Goal: Transaction & Acquisition: Purchase product/service

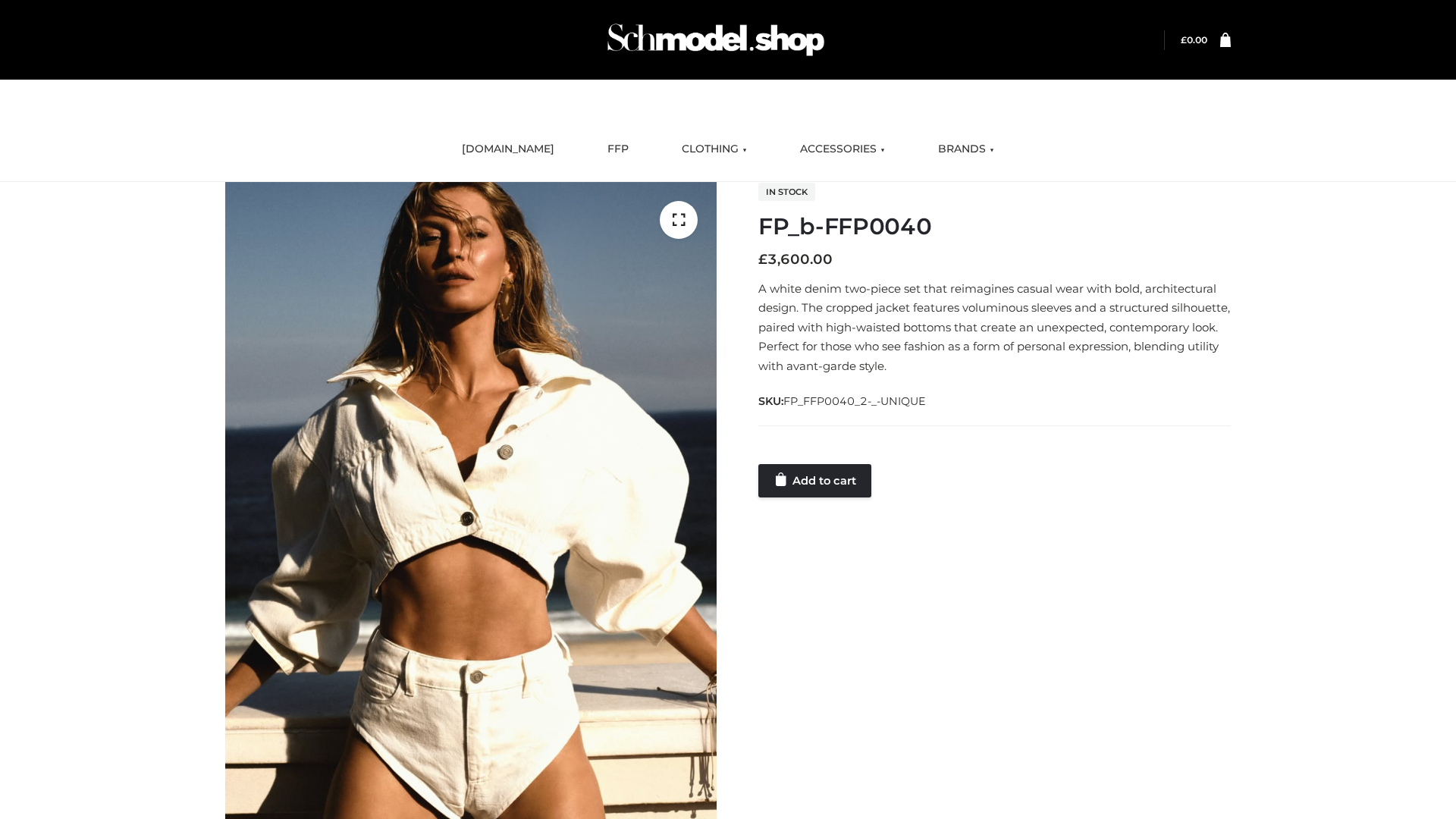
click at [816, 480] on link "Add to cart" at bounding box center [815, 481] width 113 height 34
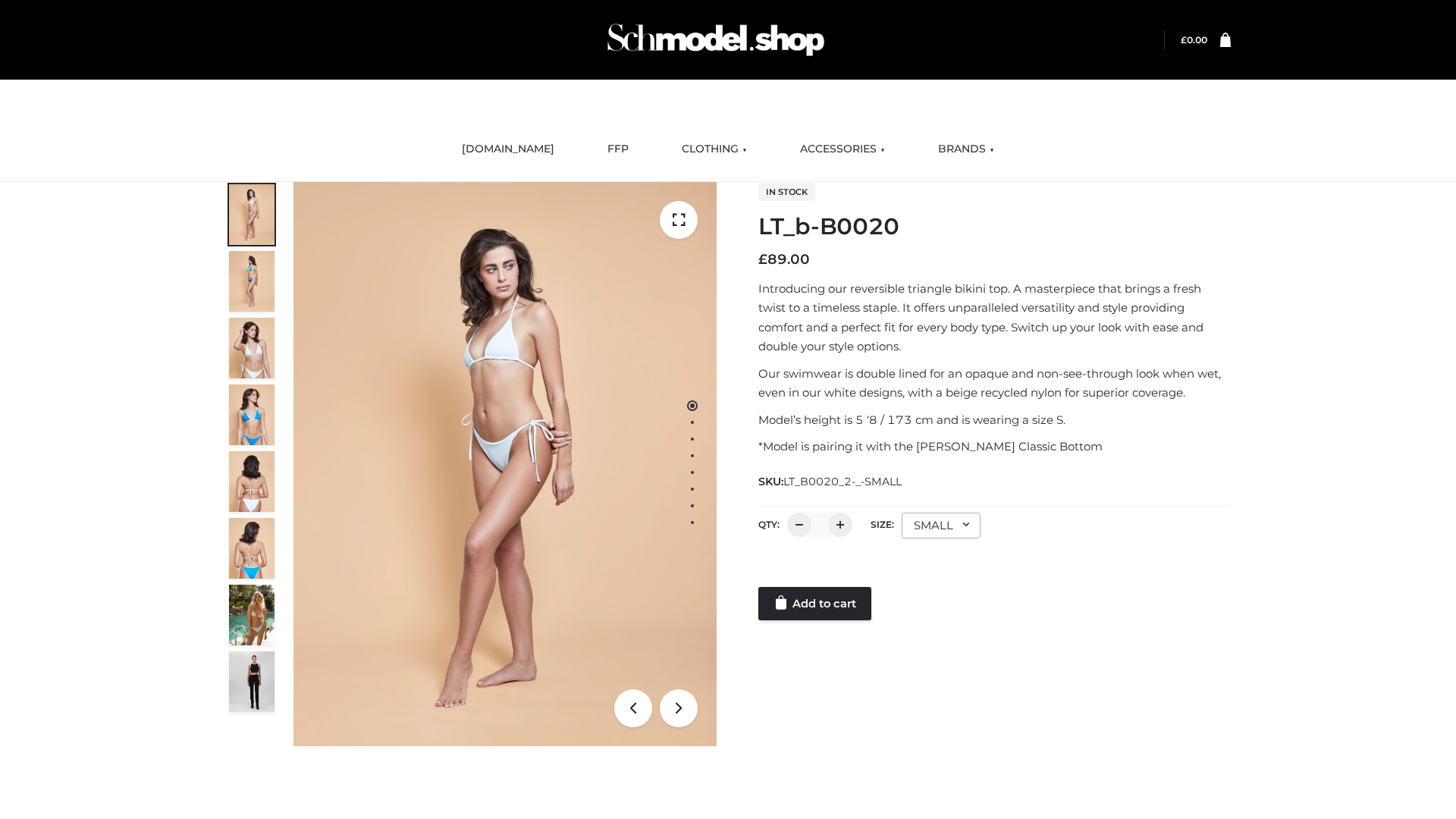
click at [816, 603] on link "Add to cart" at bounding box center [815, 604] width 113 height 34
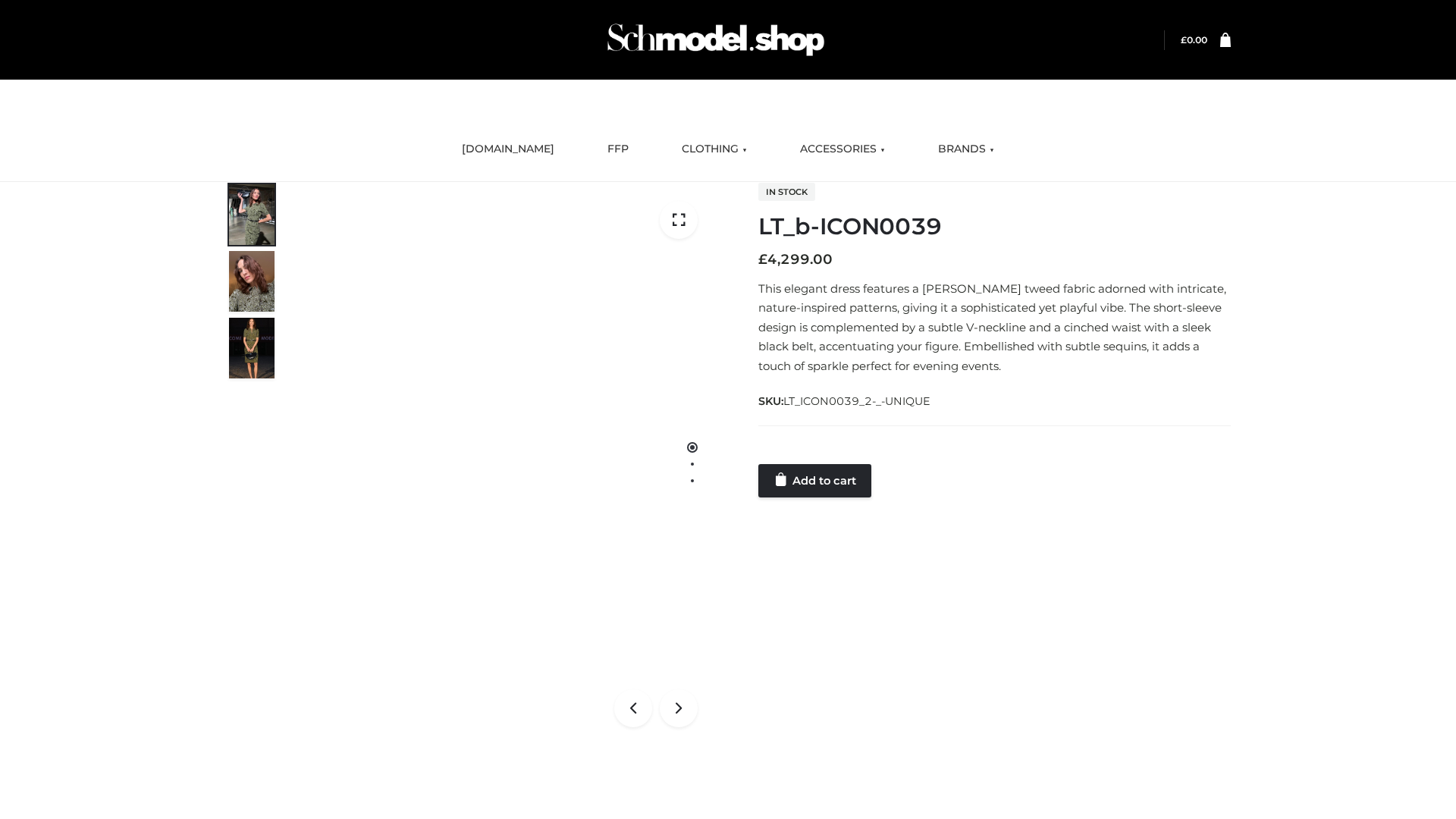
click at [816, 480] on link "Add to cart" at bounding box center [815, 481] width 113 height 34
